Goal: Task Accomplishment & Management: Manage account settings

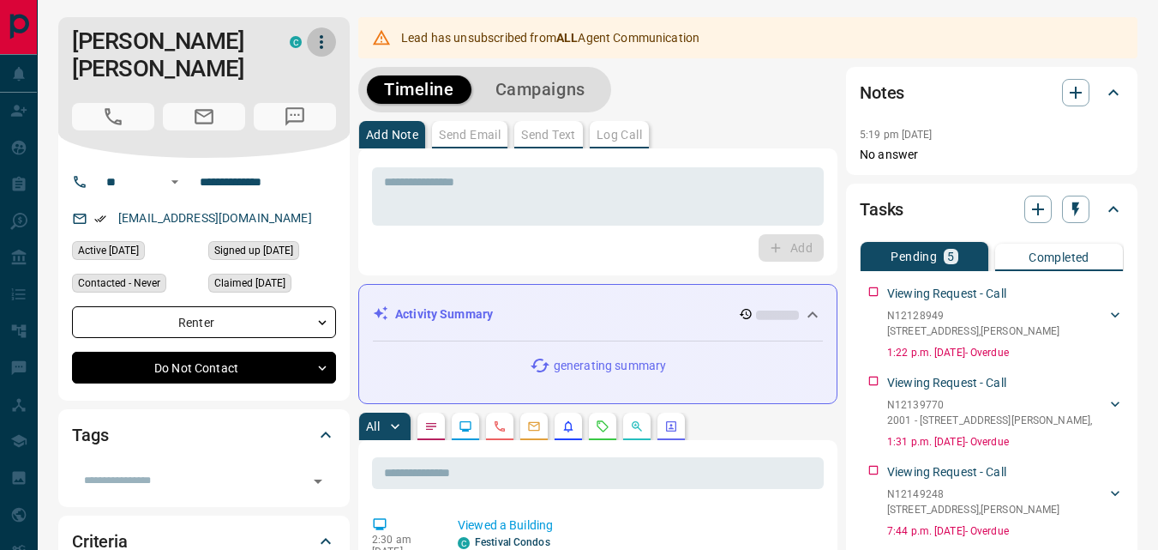
click at [324, 44] on icon "button" at bounding box center [321, 42] width 21 height 21
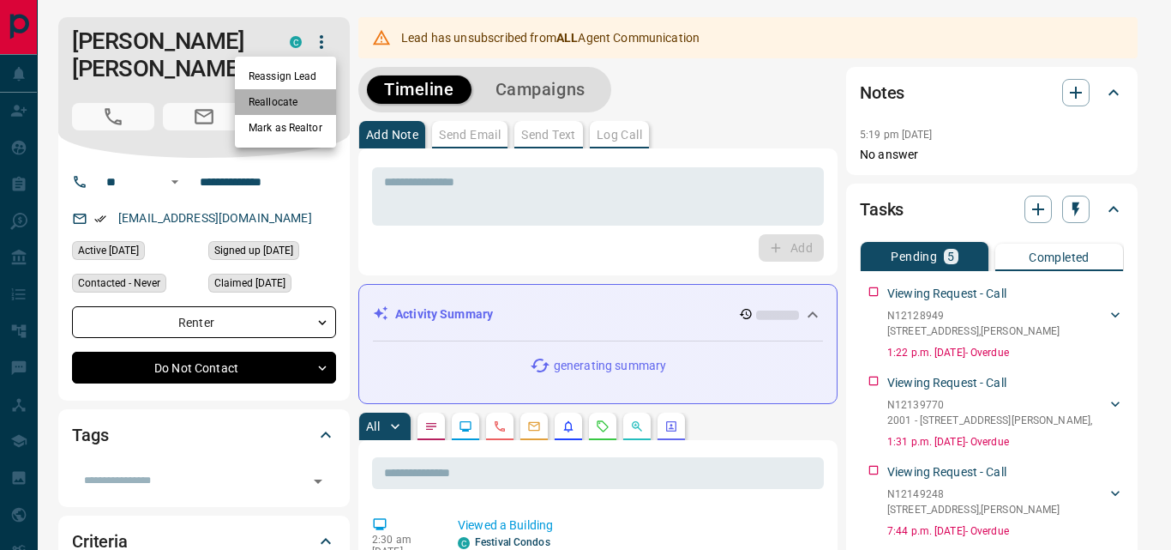
click at [282, 100] on li "Reallocate" at bounding box center [285, 102] width 101 height 26
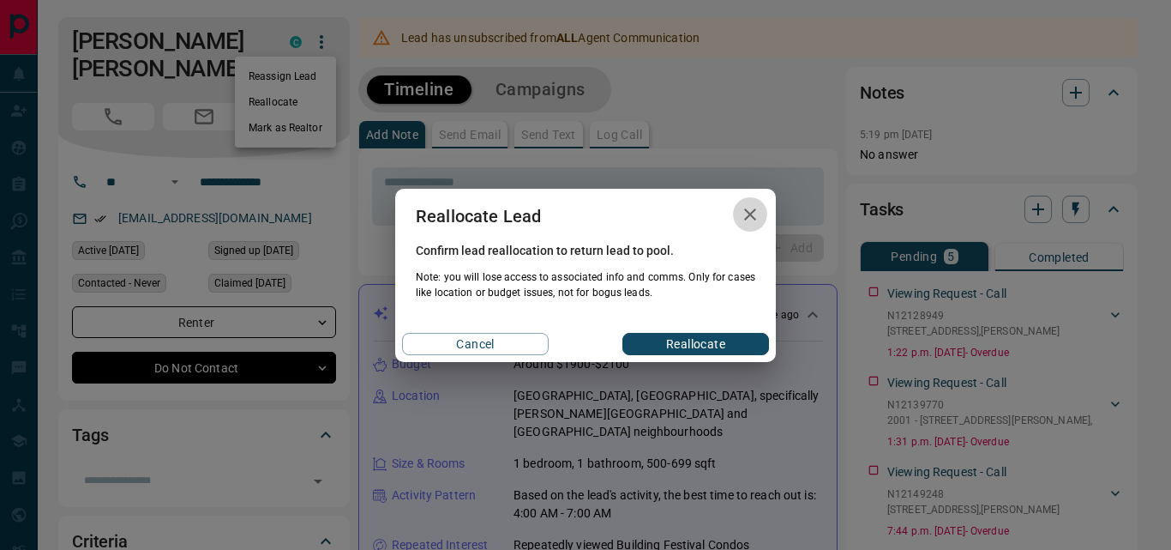
click at [745, 209] on icon "button" at bounding box center [750, 214] width 12 height 12
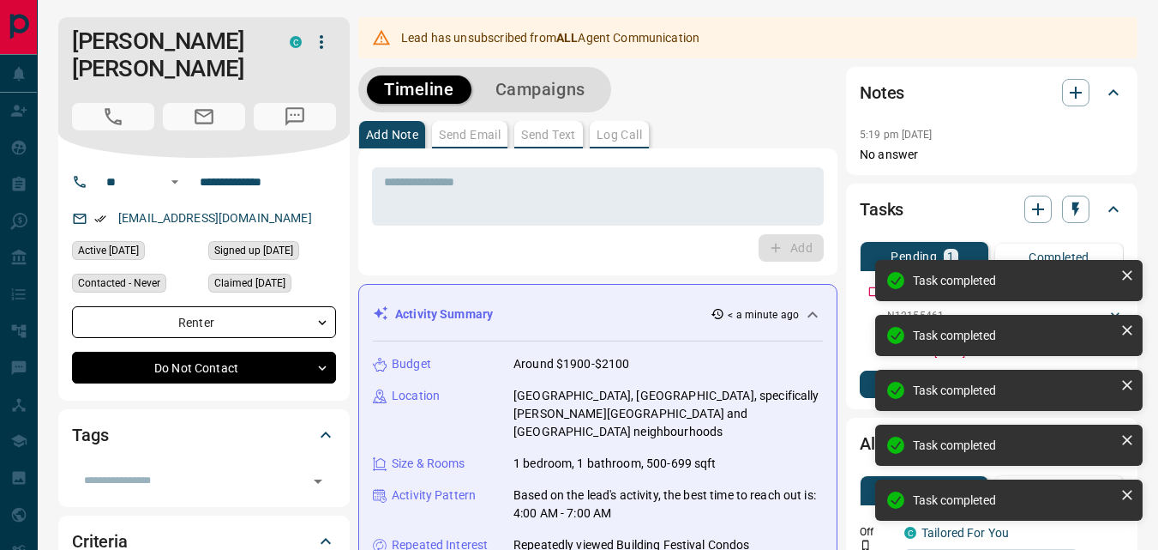
click at [875, 295] on div "Task completed" at bounding box center [1008, 280] width 267 height 41
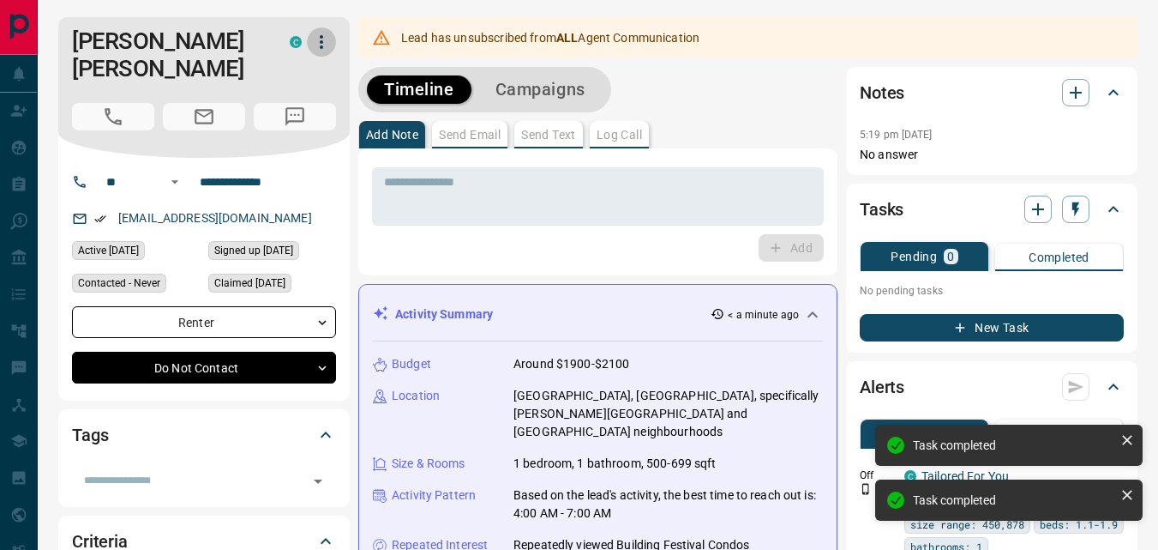
click at [321, 40] on icon "button" at bounding box center [321, 42] width 3 height 14
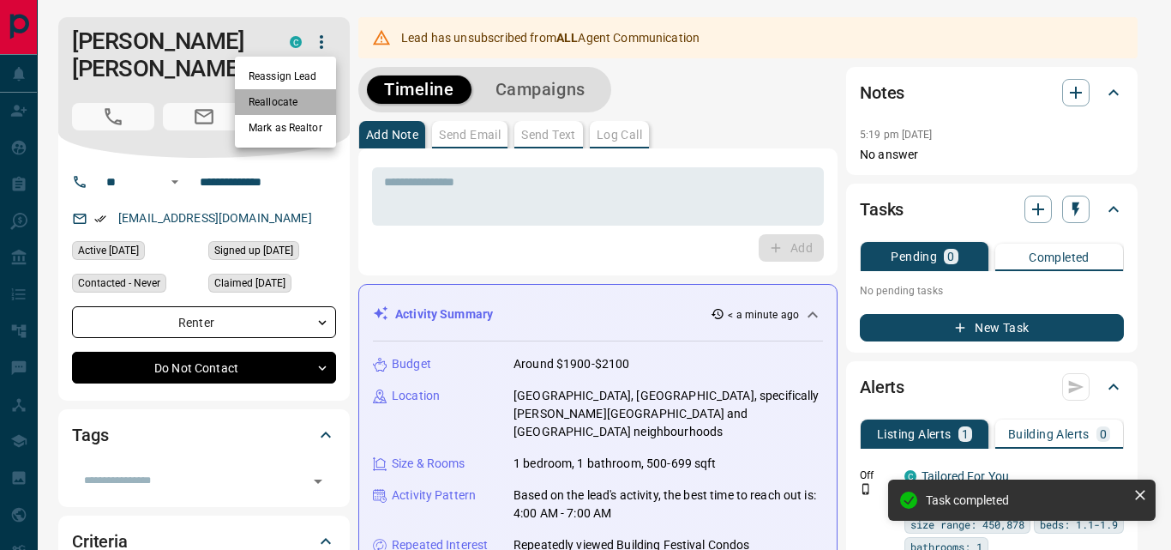
click at [287, 102] on li "Reallocate" at bounding box center [285, 102] width 101 height 26
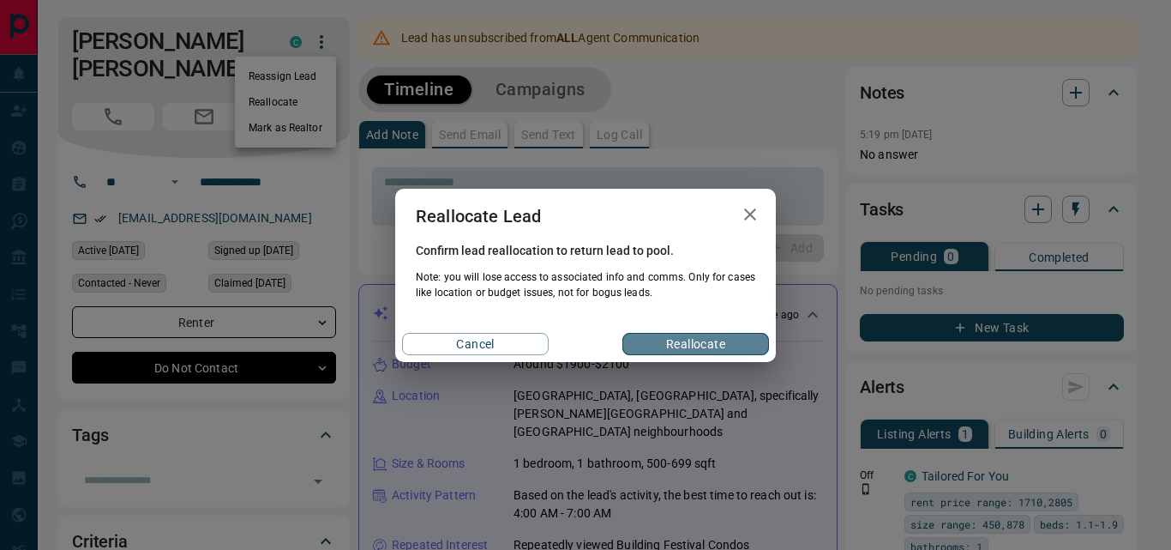
click at [691, 346] on button "Reallocate" at bounding box center [695, 344] width 147 height 22
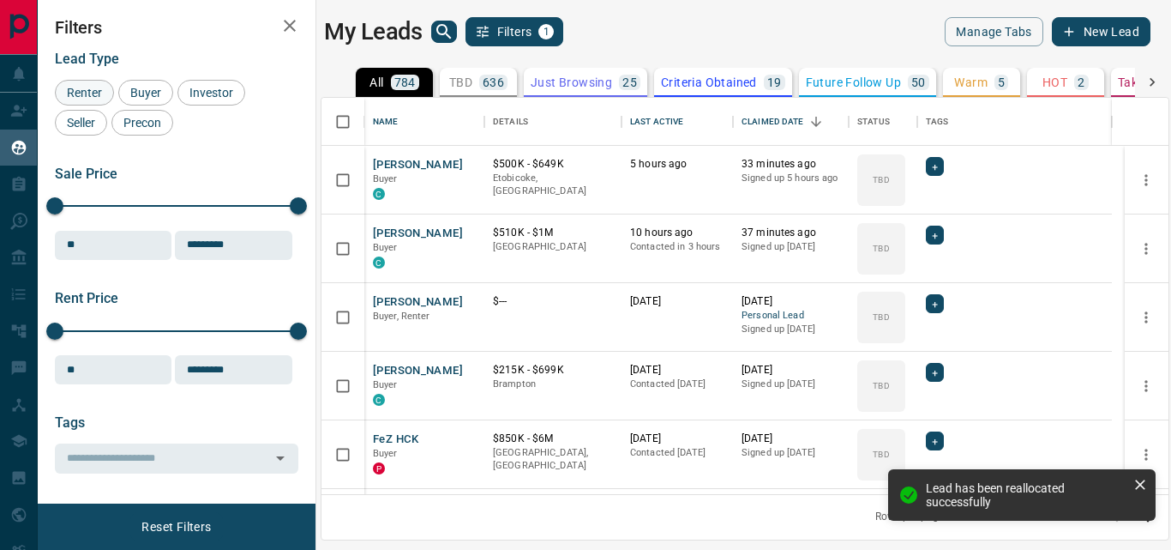
scroll to position [14, 14]
